Goal: Task Accomplishment & Management: Manage account settings

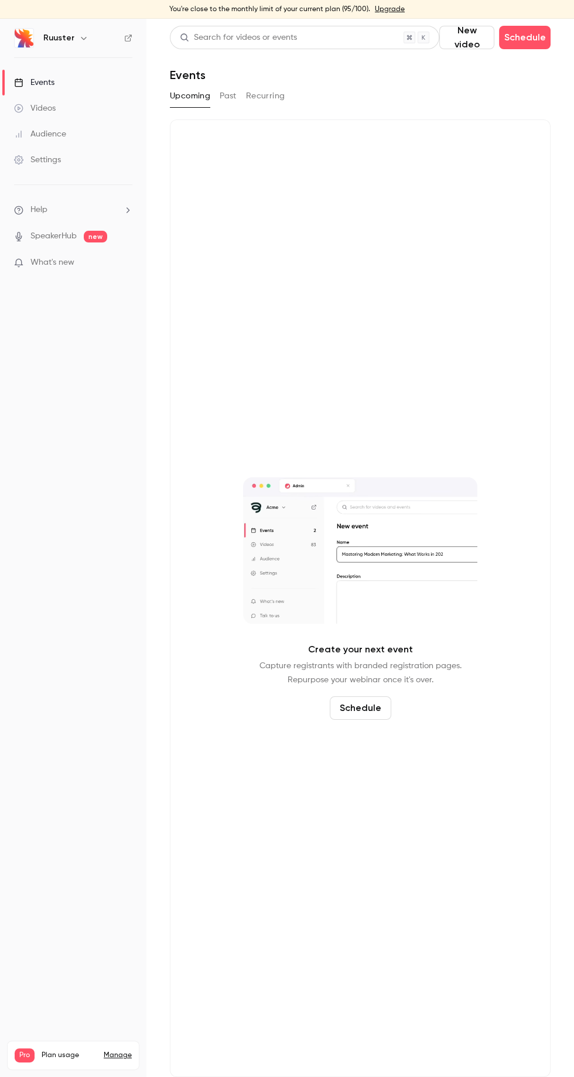
click at [223, 93] on button "Past" at bounding box center [228, 96] width 17 height 19
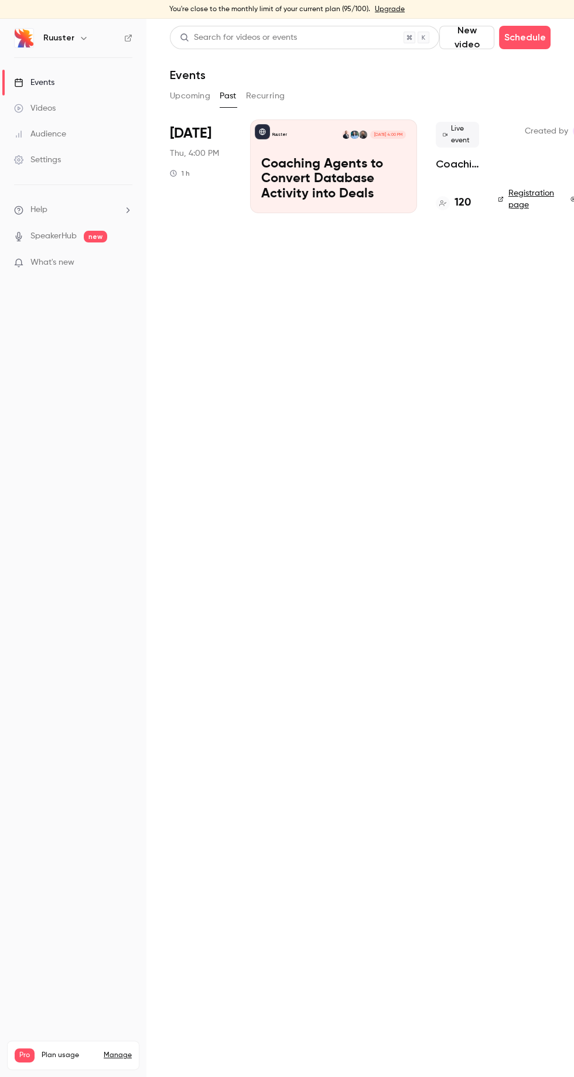
click at [97, 95] on link "Videos" at bounding box center [73, 108] width 146 height 26
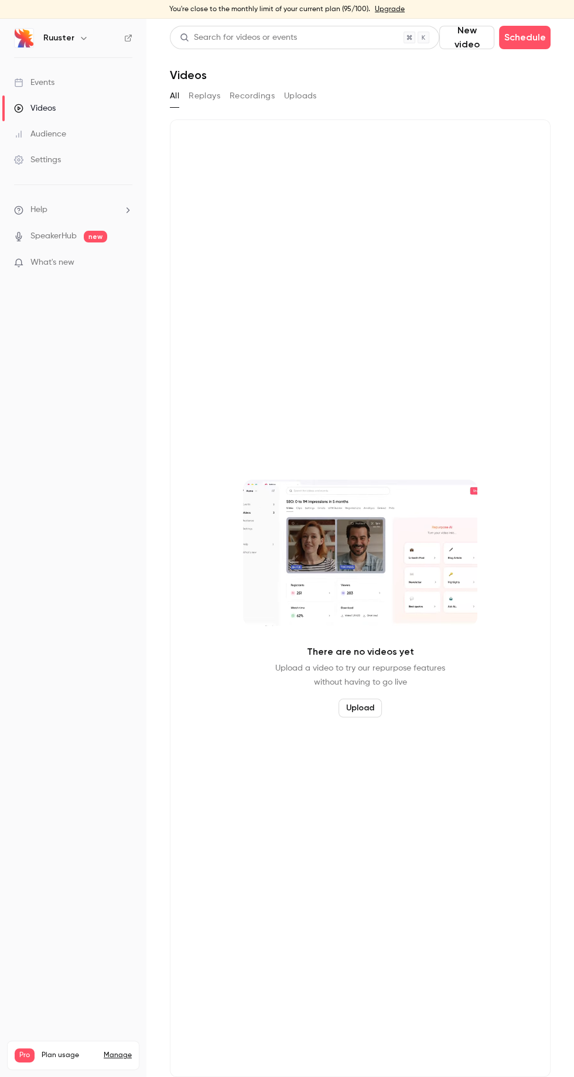
click at [209, 95] on button "Replays" at bounding box center [205, 96] width 32 height 19
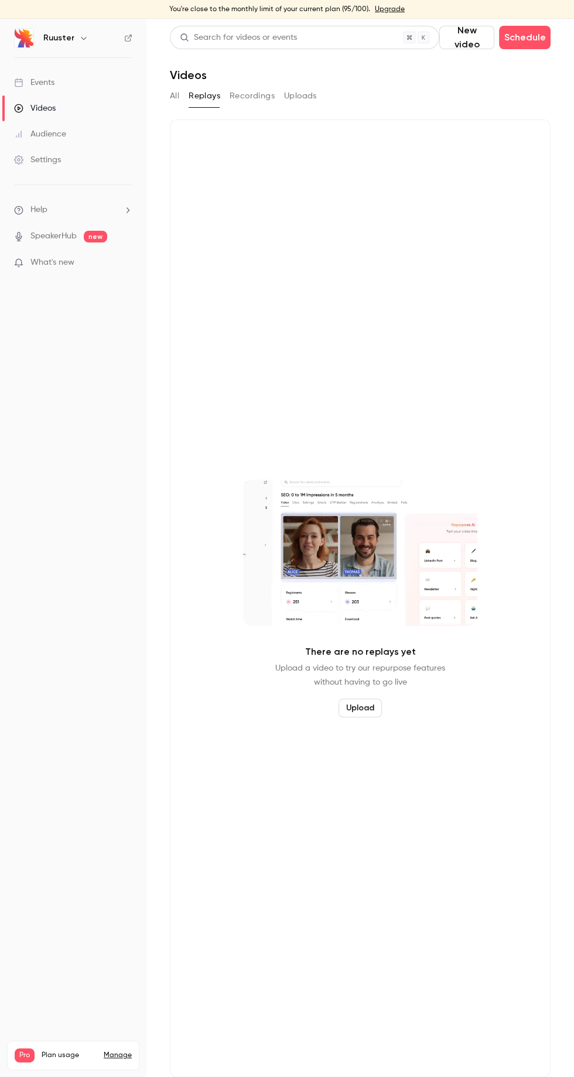
click at [85, 83] on link "Events" at bounding box center [73, 83] width 146 height 26
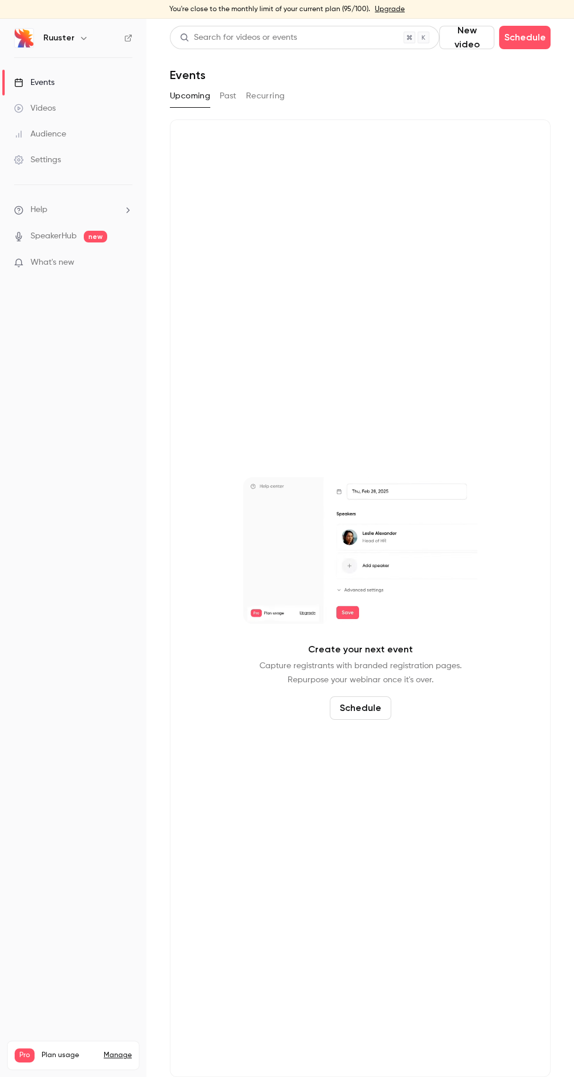
click at [233, 100] on button "Past" at bounding box center [228, 96] width 17 height 19
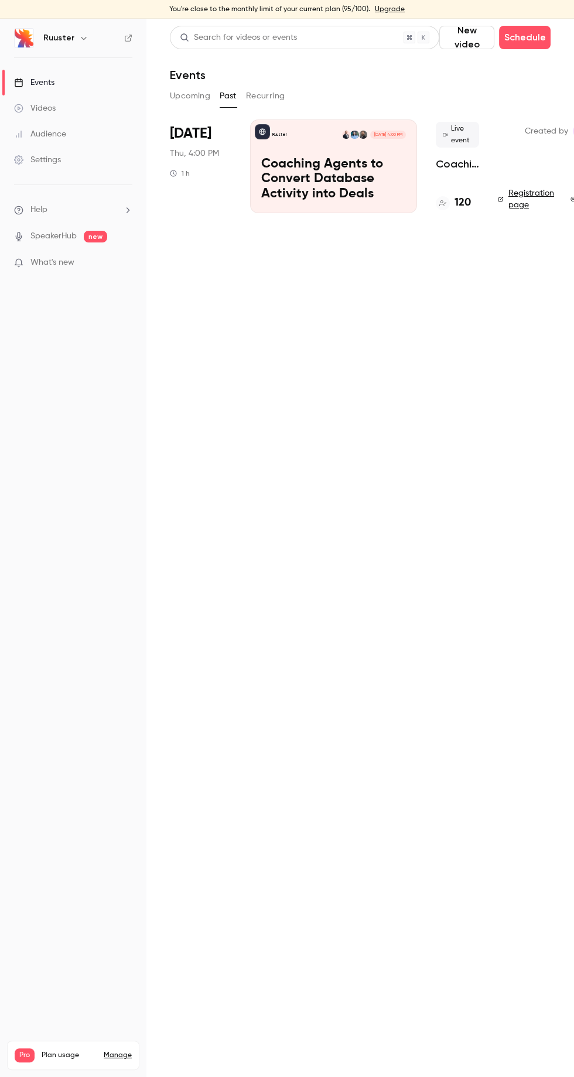
click at [394, 165] on p "Coaching Agents to Convert Database Activity into Deals" at bounding box center [333, 179] width 145 height 45
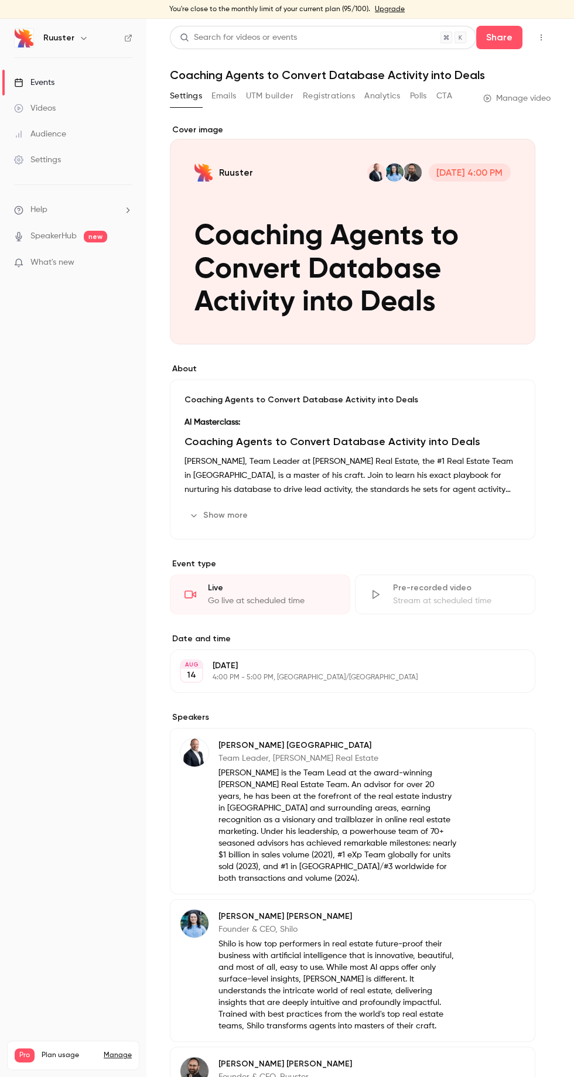
click at [535, 98] on link "Manage video" at bounding box center [516, 99] width 67 height 12
click at [296, 607] on div "Go live at scheduled time" at bounding box center [272, 601] width 128 height 12
click at [438, 98] on button "CTA" at bounding box center [444, 96] width 16 height 19
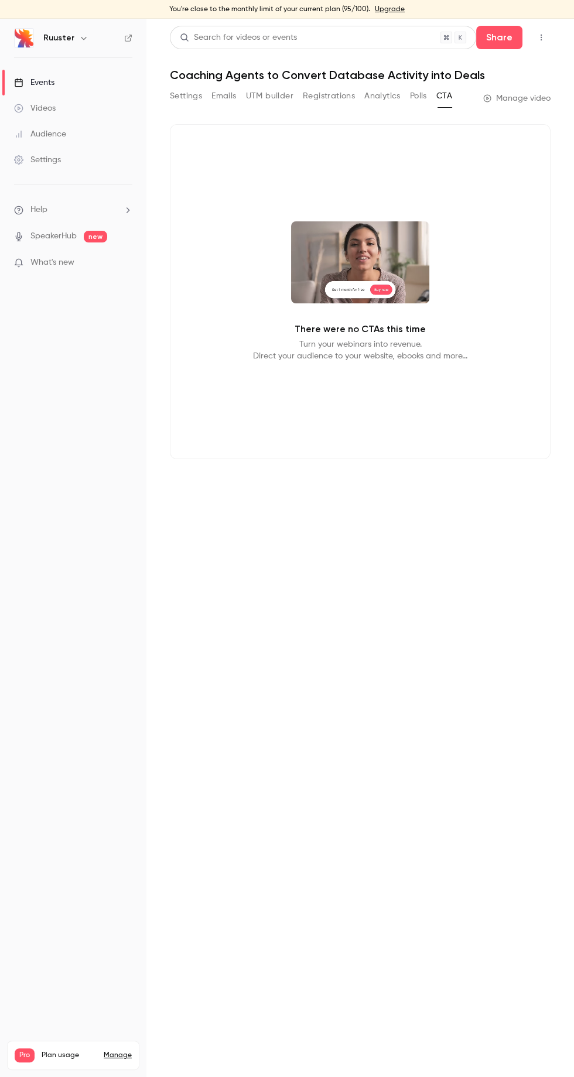
click at [418, 98] on button "Polls" at bounding box center [418, 96] width 17 height 19
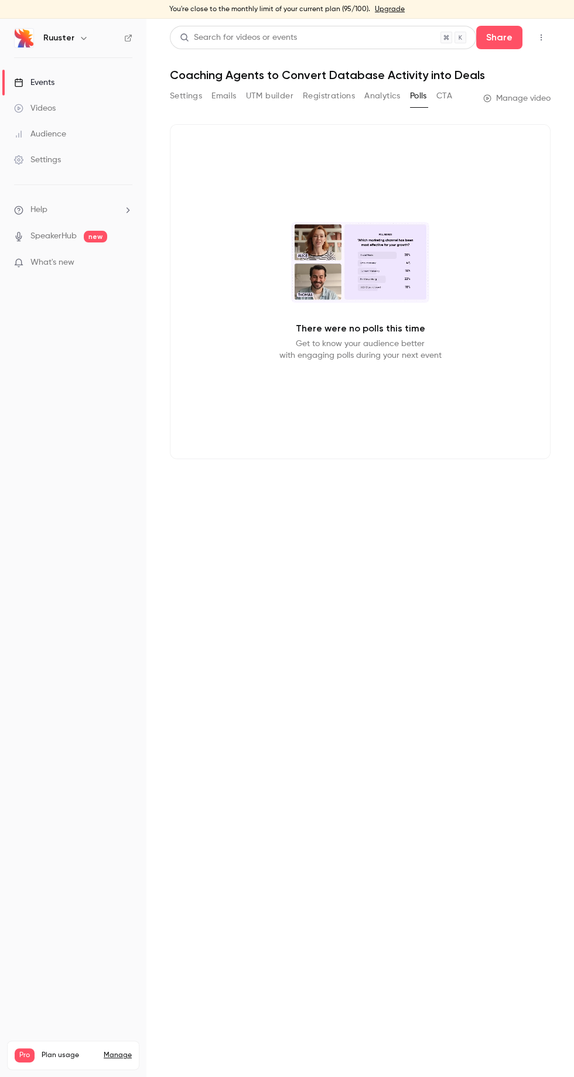
click at [379, 100] on button "Analytics" at bounding box center [382, 96] width 36 height 19
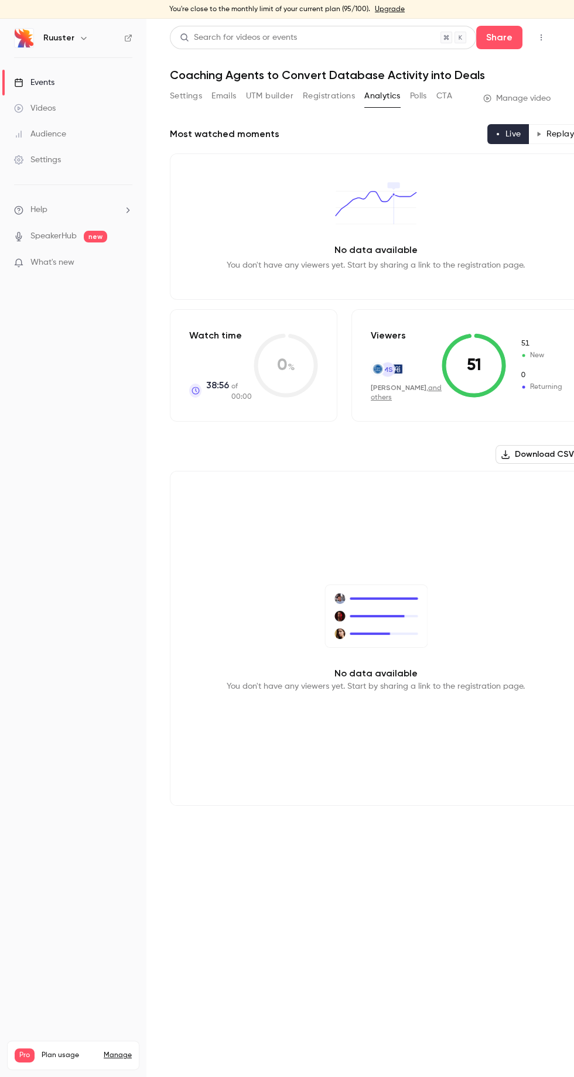
click at [542, 132] on button "Replay" at bounding box center [554, 134] width 53 height 20
click at [189, 96] on button "Settings" at bounding box center [186, 96] width 32 height 19
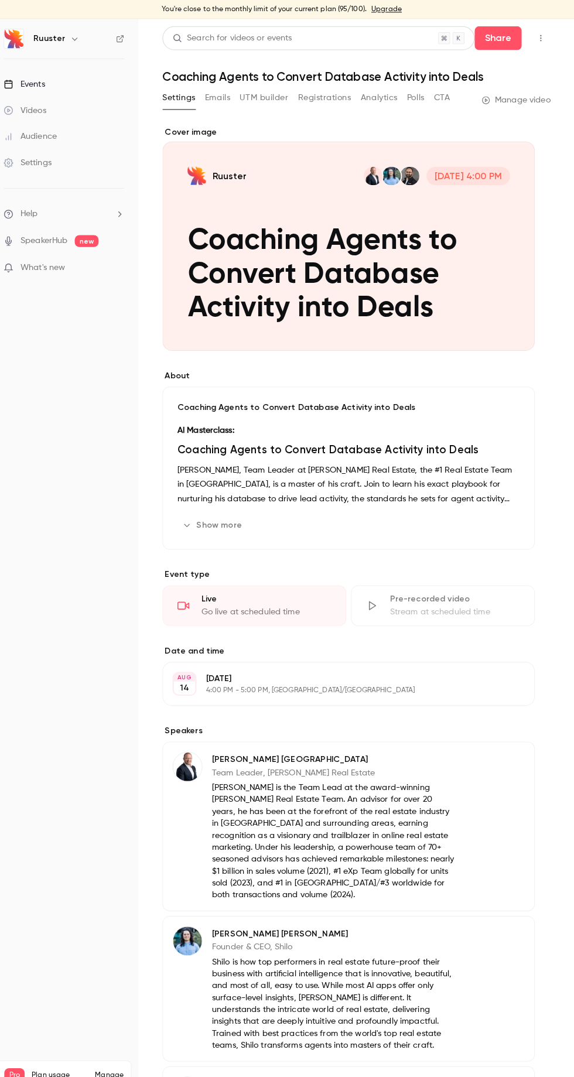
click at [269, 525] on div "Show more Edit" at bounding box center [353, 515] width 336 height 19
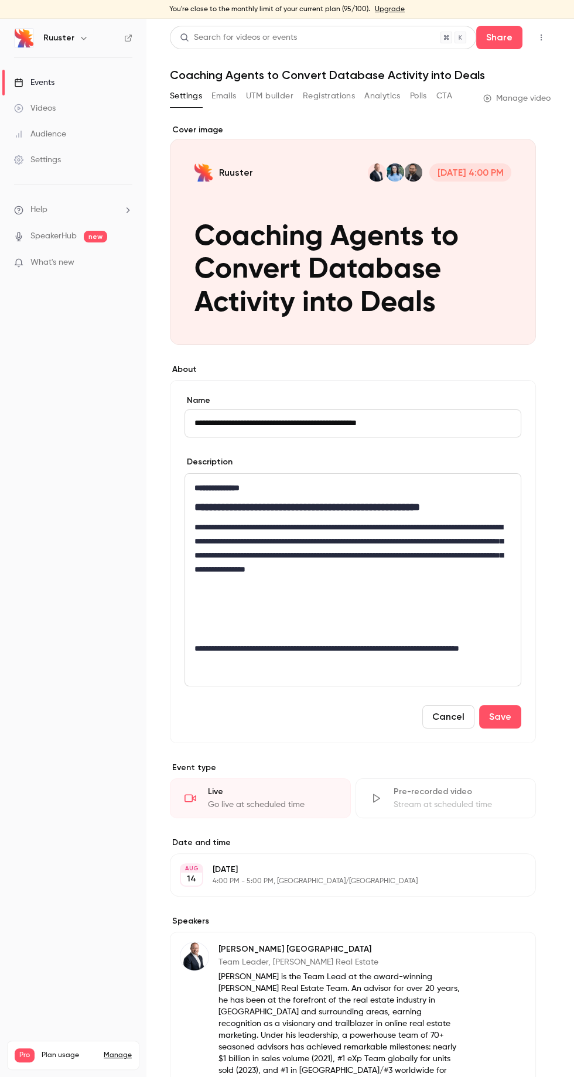
click at [558, 394] on main "**********" at bounding box center [360, 548] width 428 height 1058
click at [544, 93] on link "Manage video" at bounding box center [516, 99] width 67 height 12
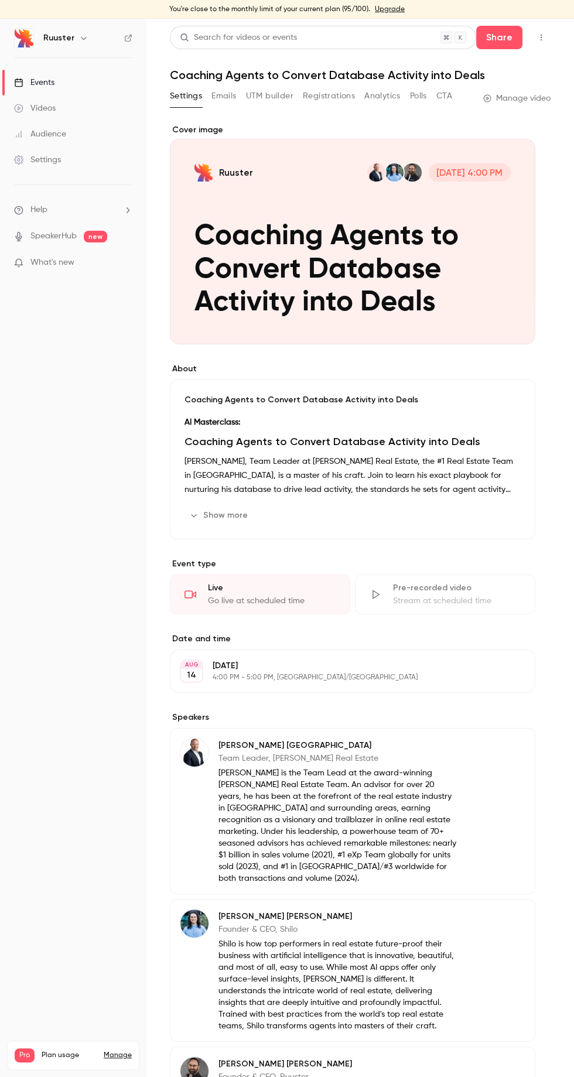
click at [528, 98] on link "Manage video" at bounding box center [516, 99] width 67 height 12
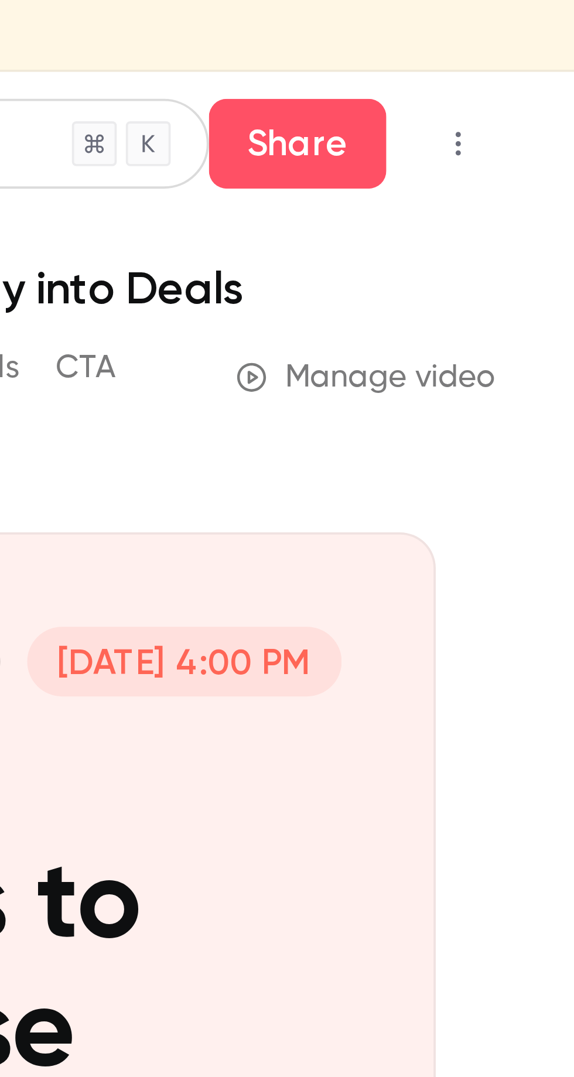
click at [532, 39] on button "button" at bounding box center [541, 37] width 19 height 19
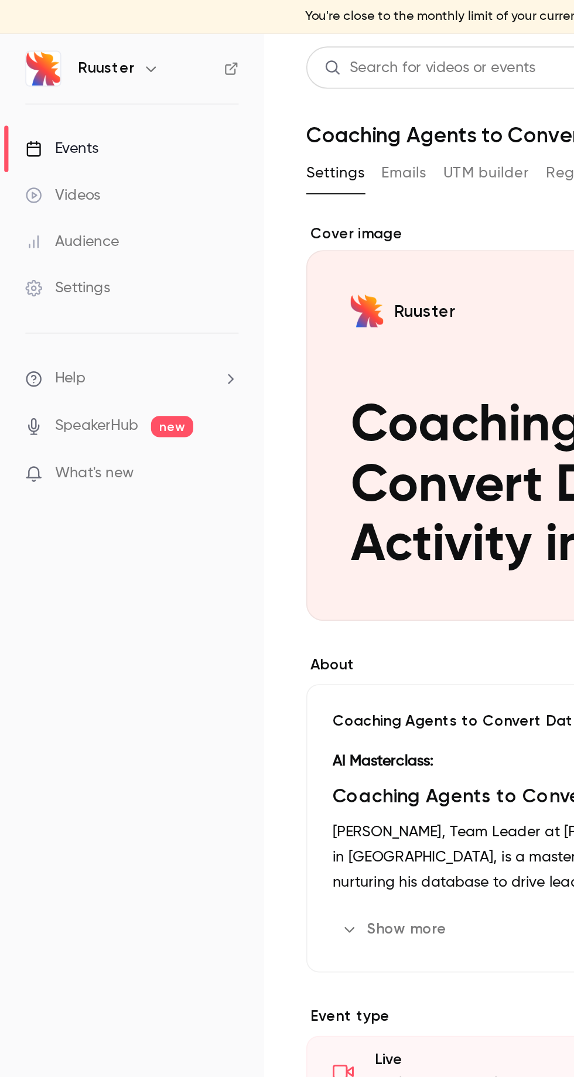
click at [103, 73] on div at bounding box center [287, 538] width 574 height 1077
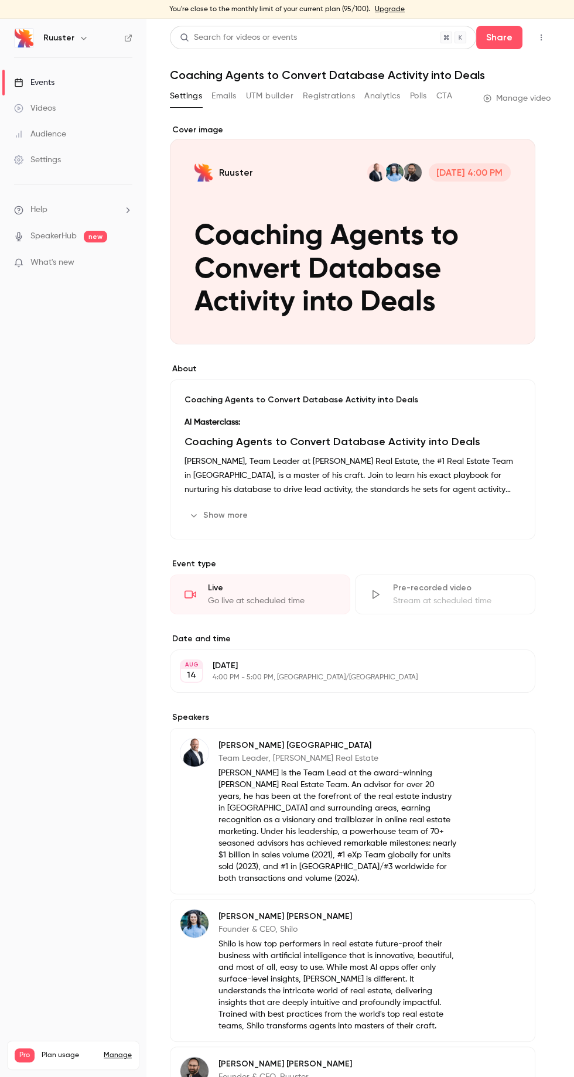
scroll to position [1, 0]
click at [90, 112] on link "Videos" at bounding box center [73, 108] width 146 height 26
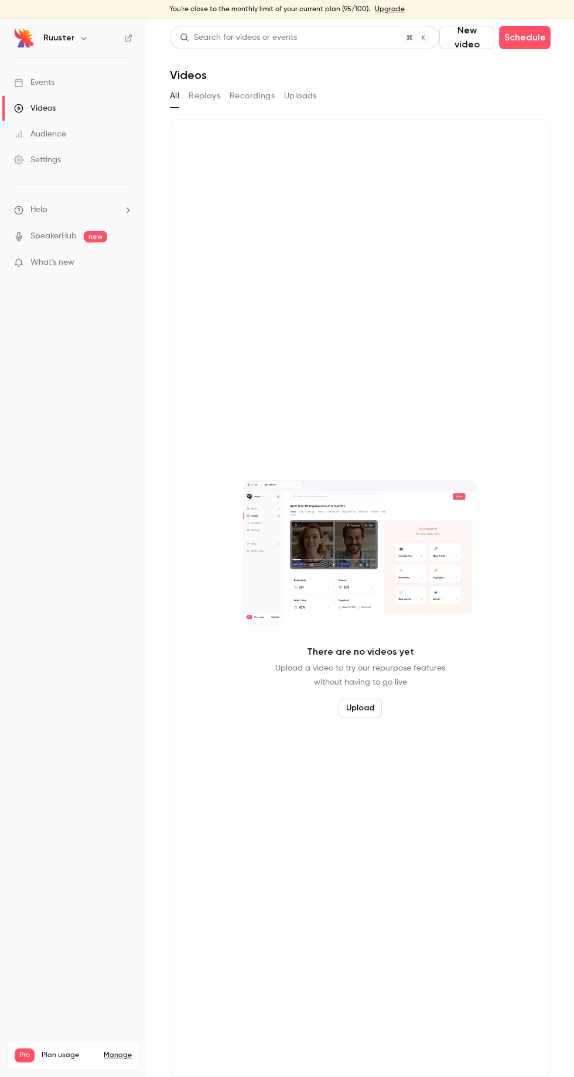
click at [114, 163] on link "Settings" at bounding box center [73, 160] width 146 height 26
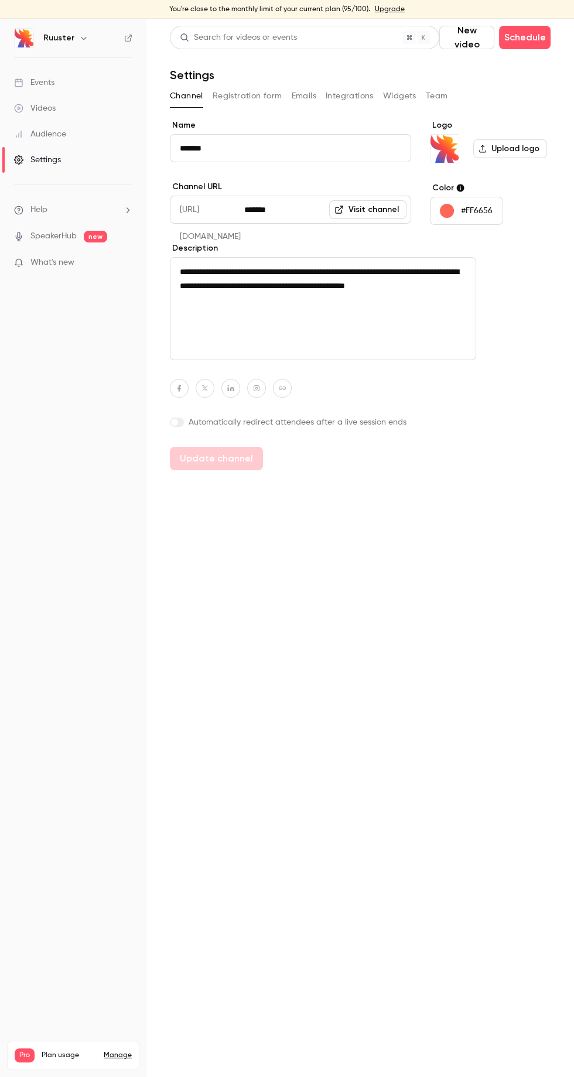
click at [272, 91] on button "Registration form" at bounding box center [248, 96] width 70 height 19
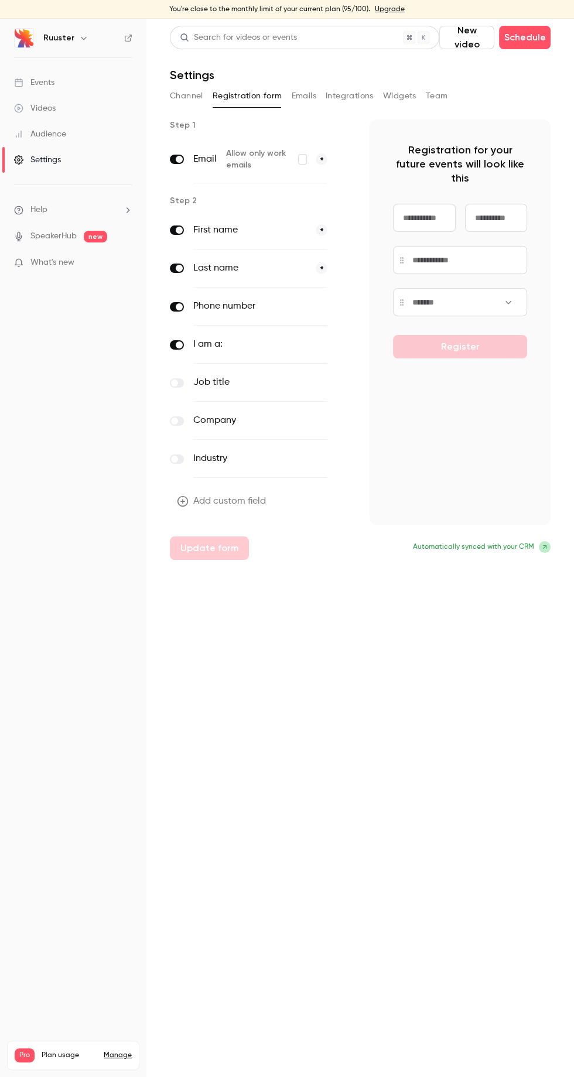
click at [103, 146] on link "Audience" at bounding box center [73, 134] width 146 height 26
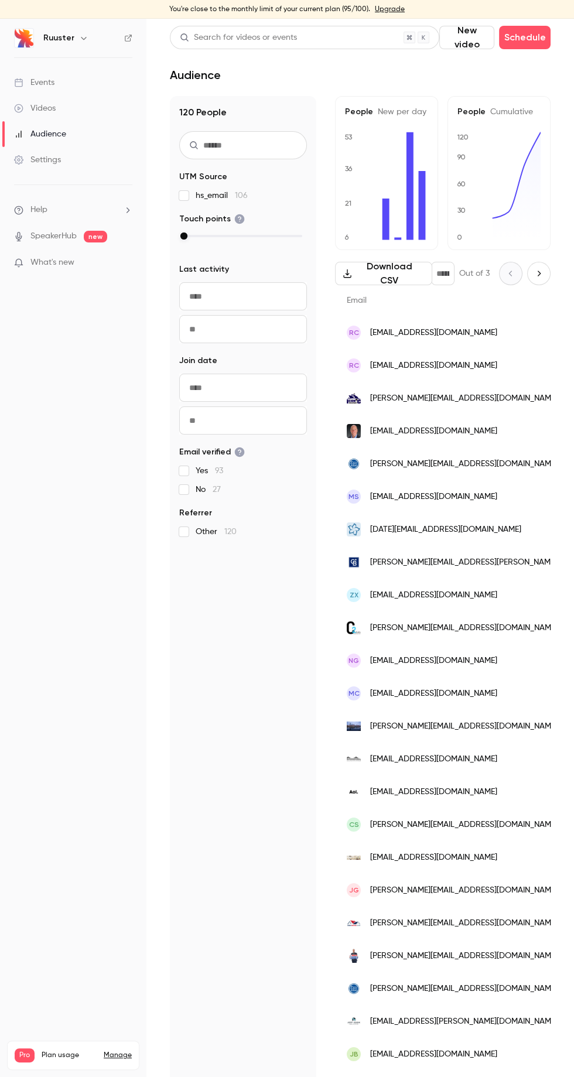
scroll to position [10, 0]
